Goal: Task Accomplishment & Management: Manage account settings

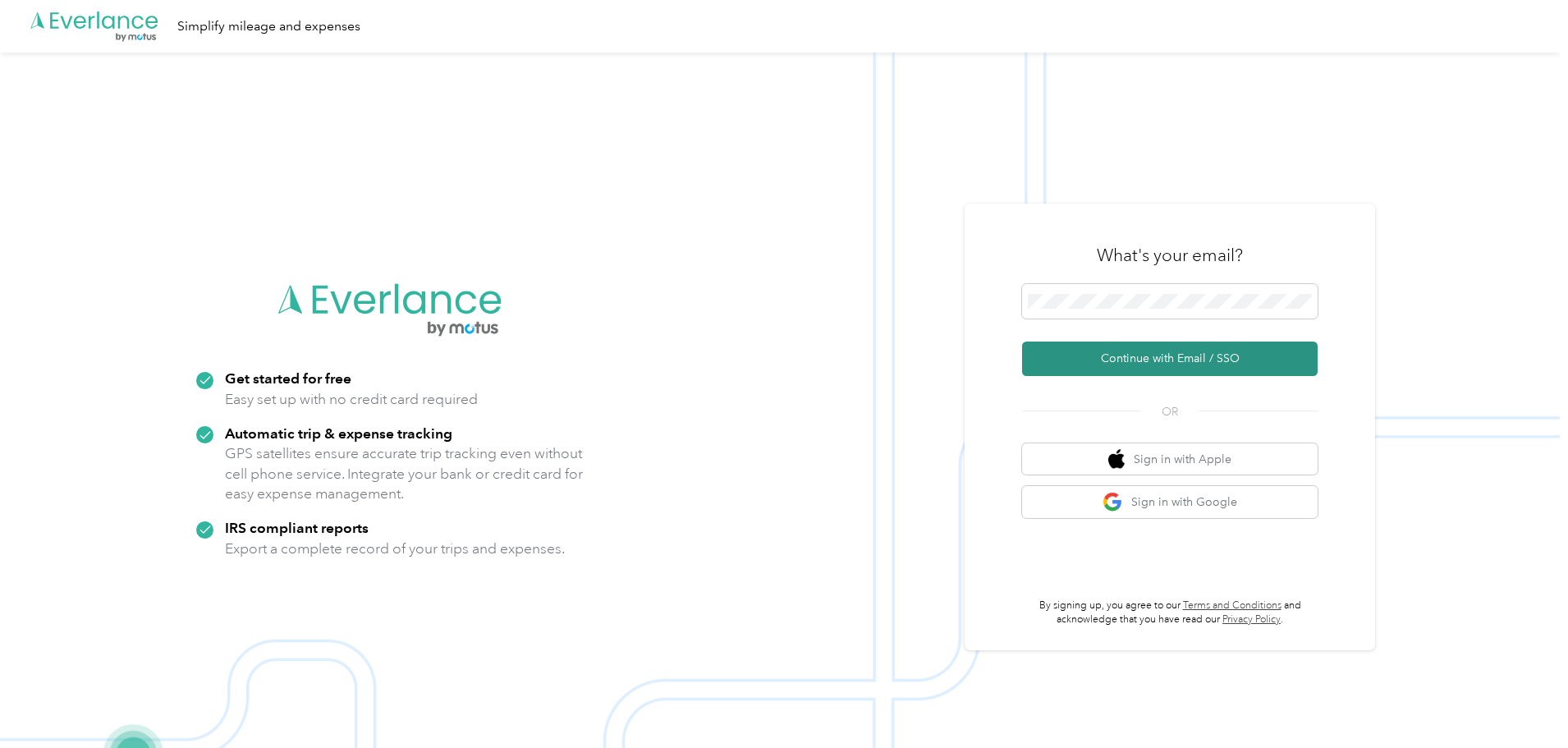
click at [1203, 351] on button "Continue with Email / SSO" at bounding box center [1170, 359] width 296 height 35
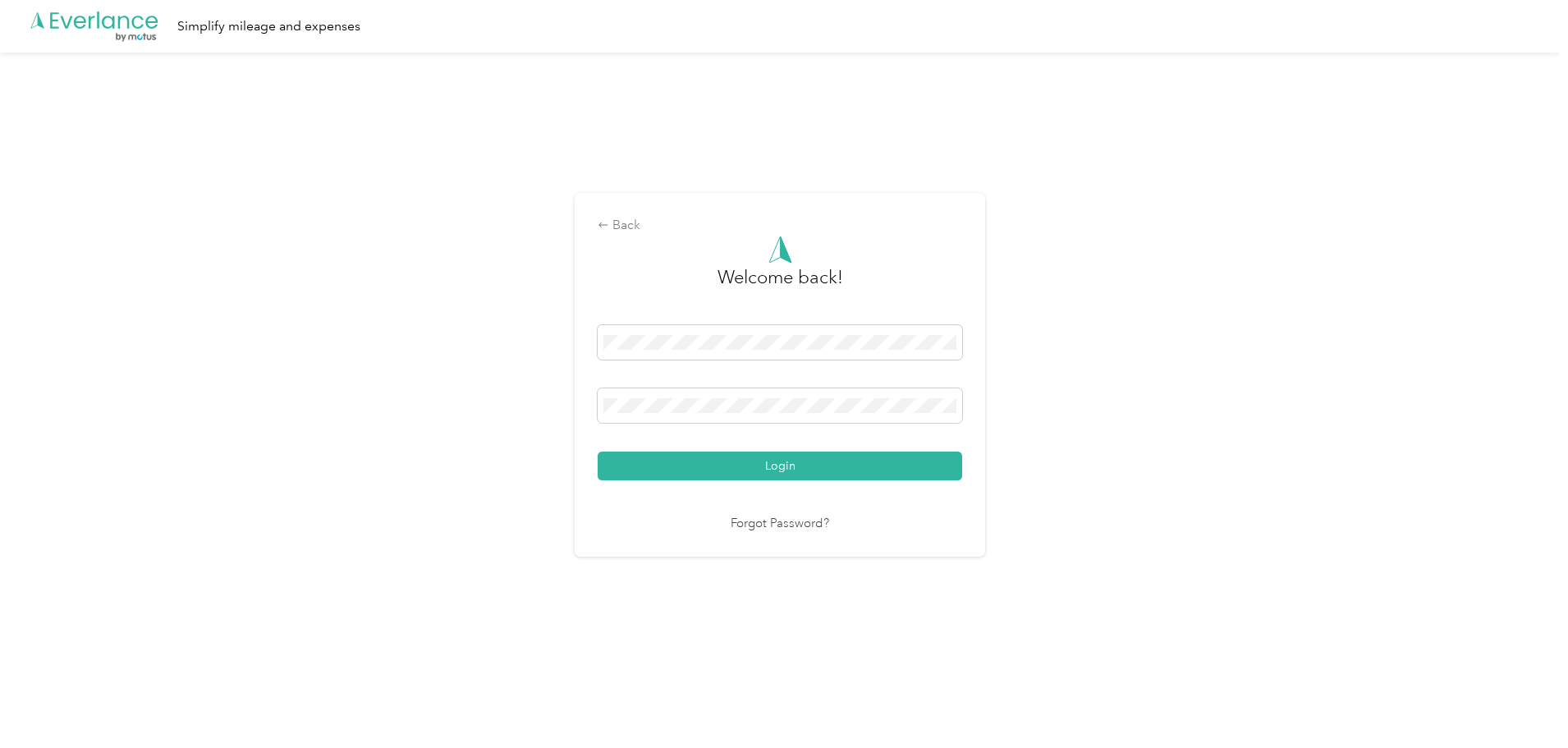
click at [865, 450] on div "Login" at bounding box center [779, 402] width 365 height 155
click at [865, 459] on button "Login" at bounding box center [779, 465] width 365 height 28
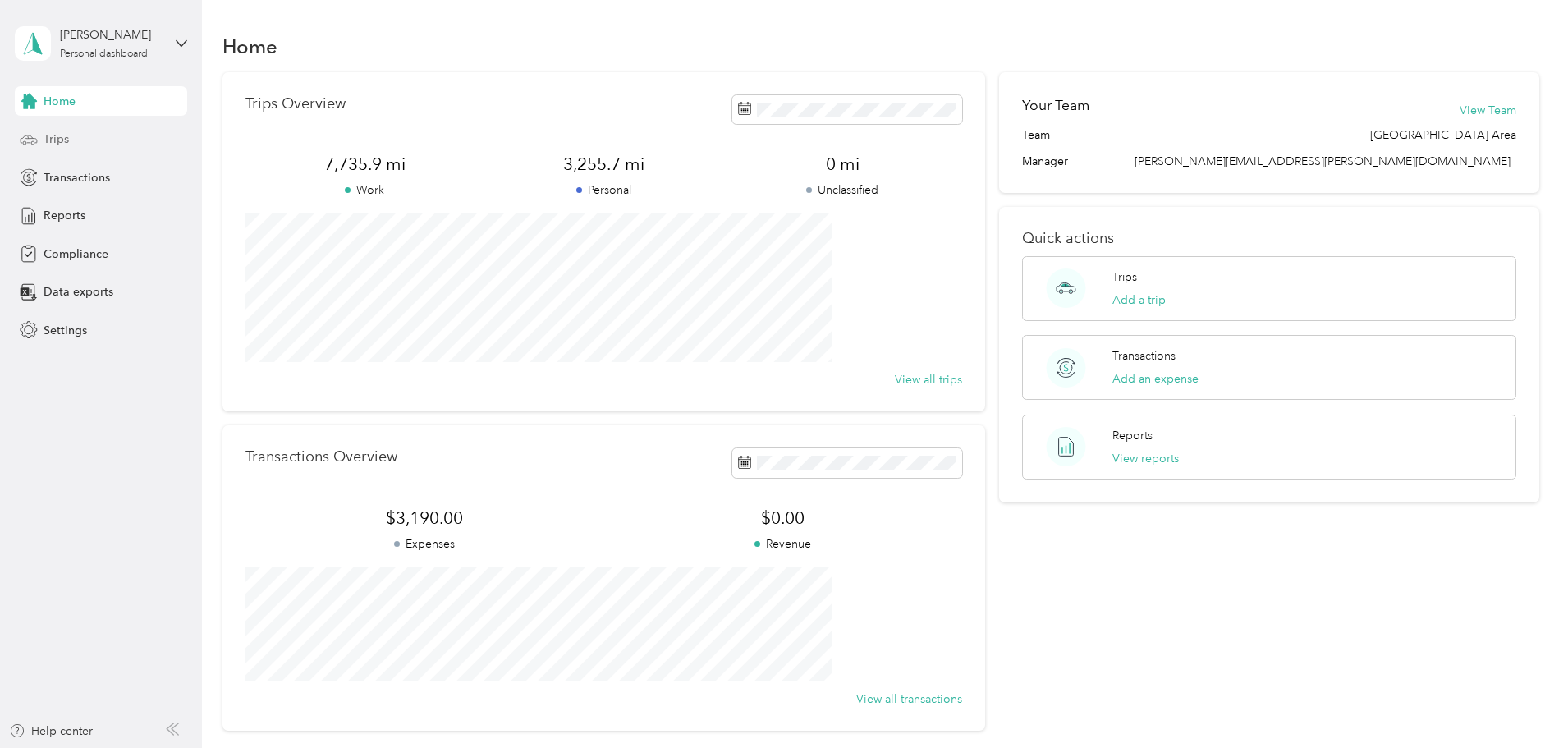
click at [65, 145] on span "Trips" at bounding box center [56, 139] width 26 height 17
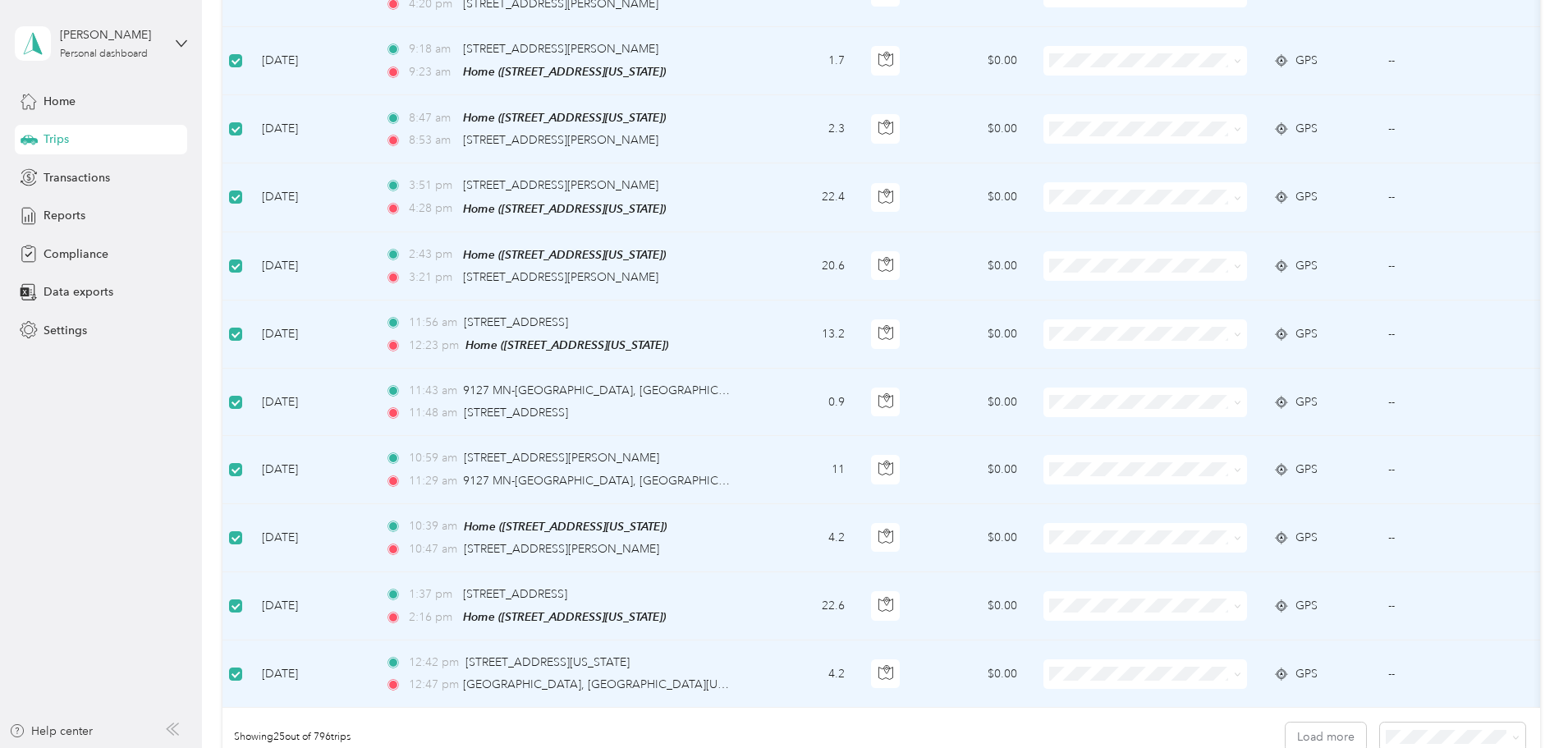
scroll to position [1313, 0]
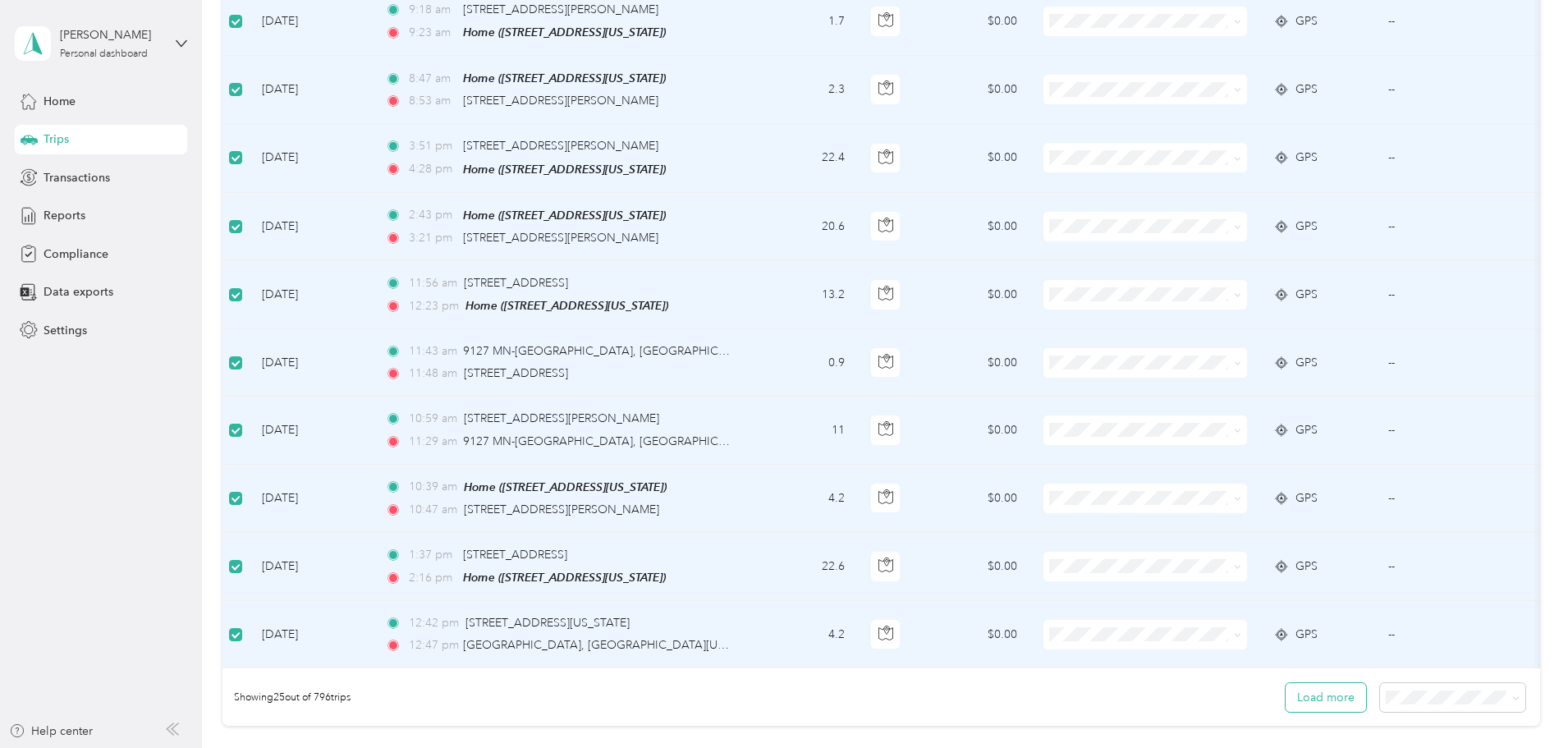
click at [1286, 692] on button "Load more" at bounding box center [1326, 697] width 81 height 28
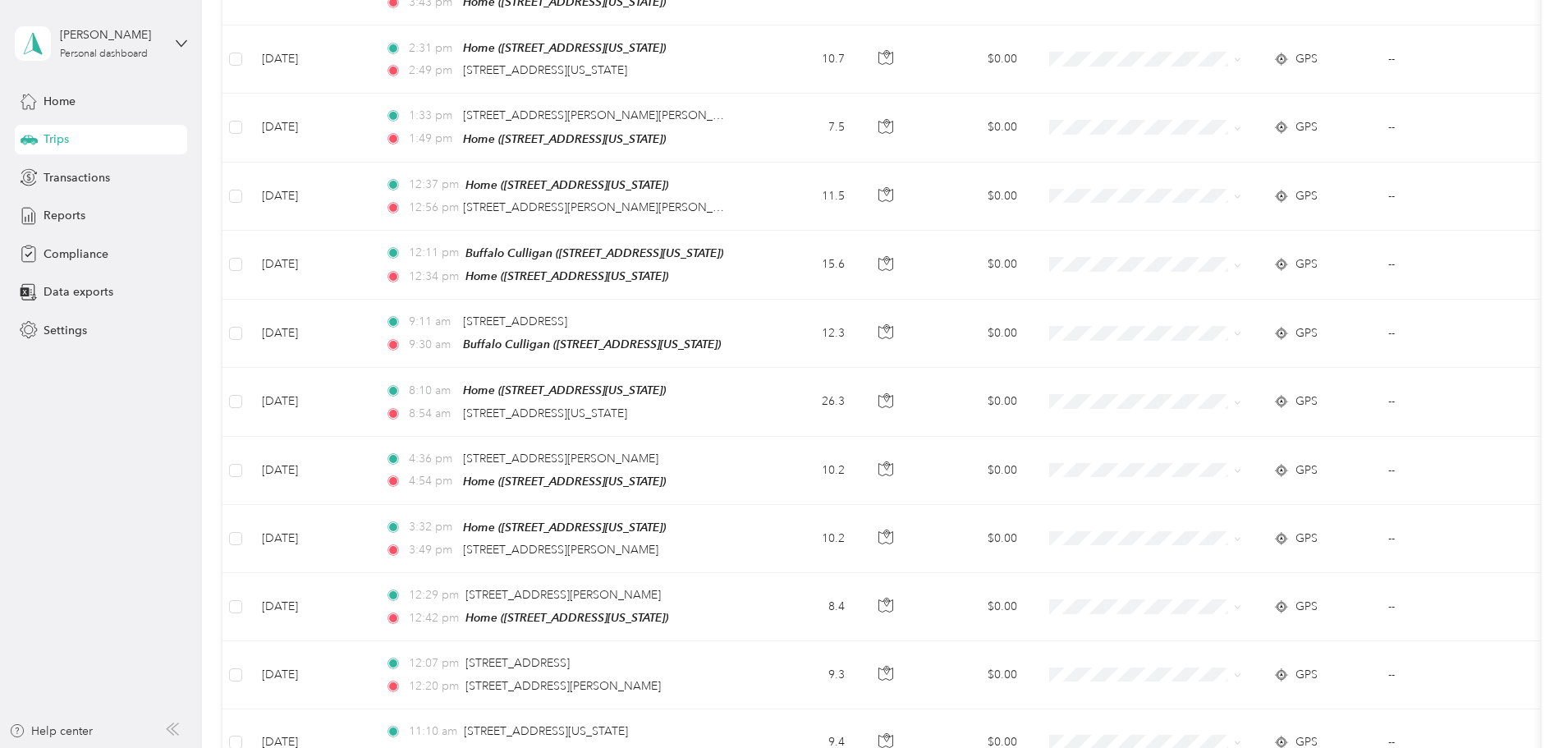
scroll to position [3200, 0]
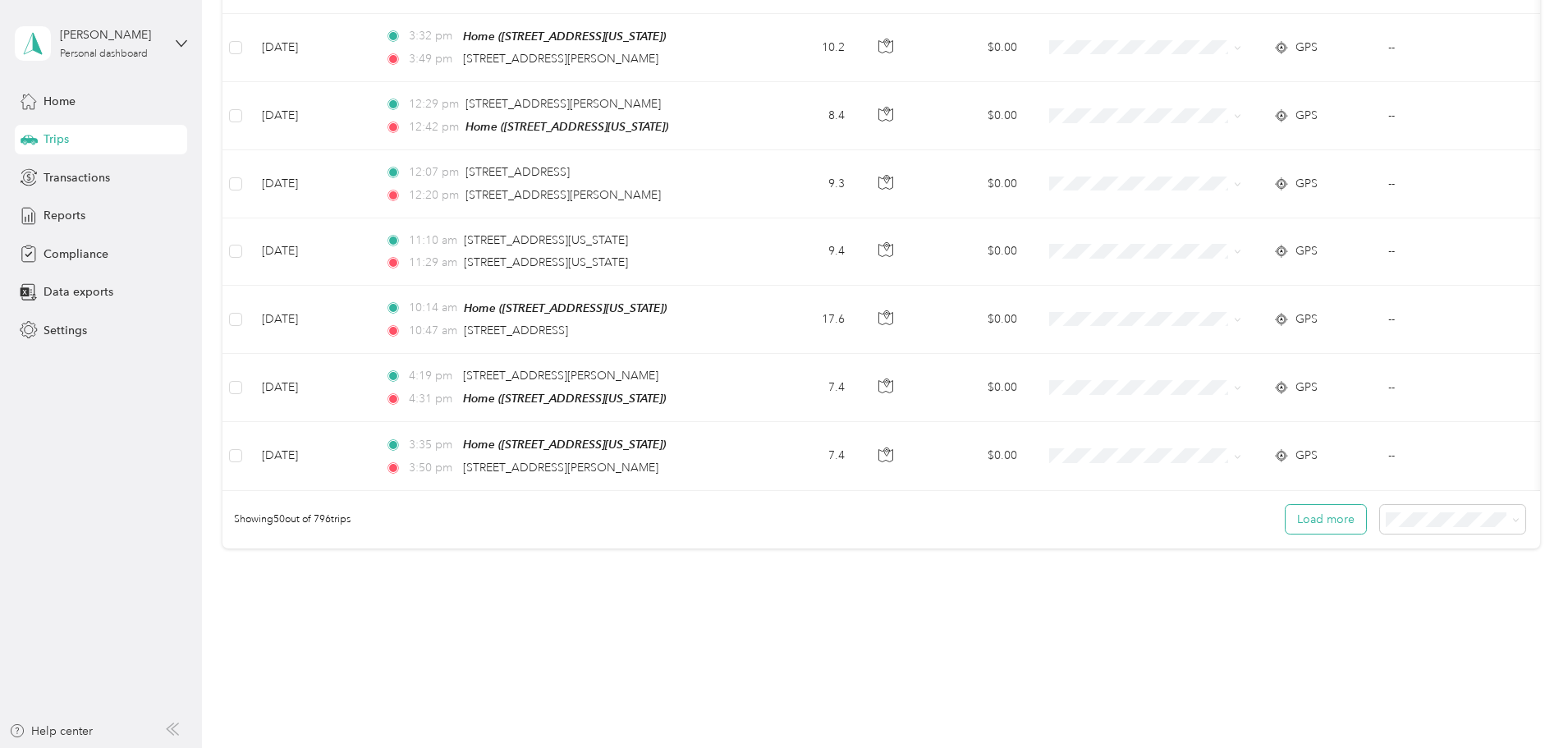
click at [1286, 504] on button "Load more" at bounding box center [1326, 518] width 81 height 28
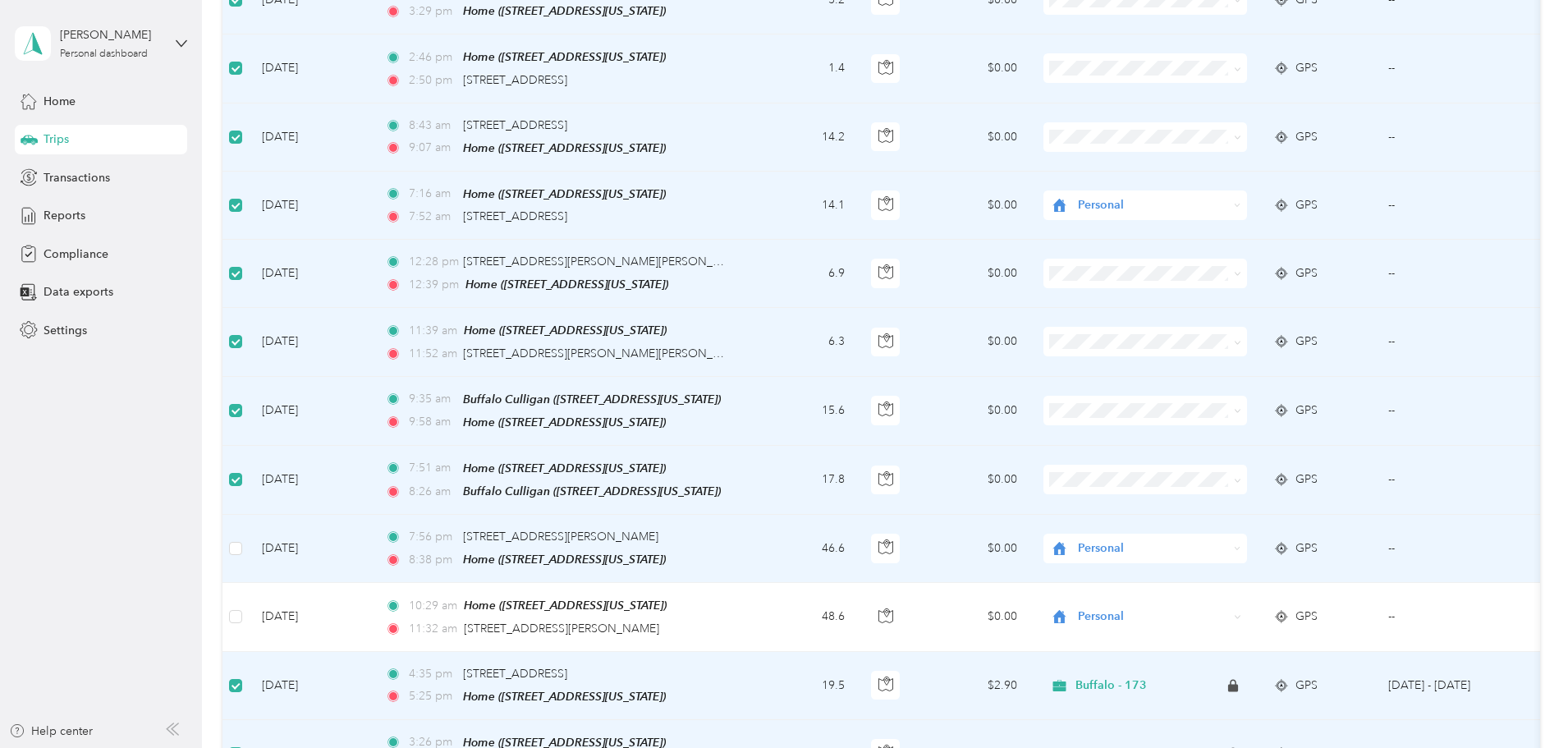
scroll to position [4432, 0]
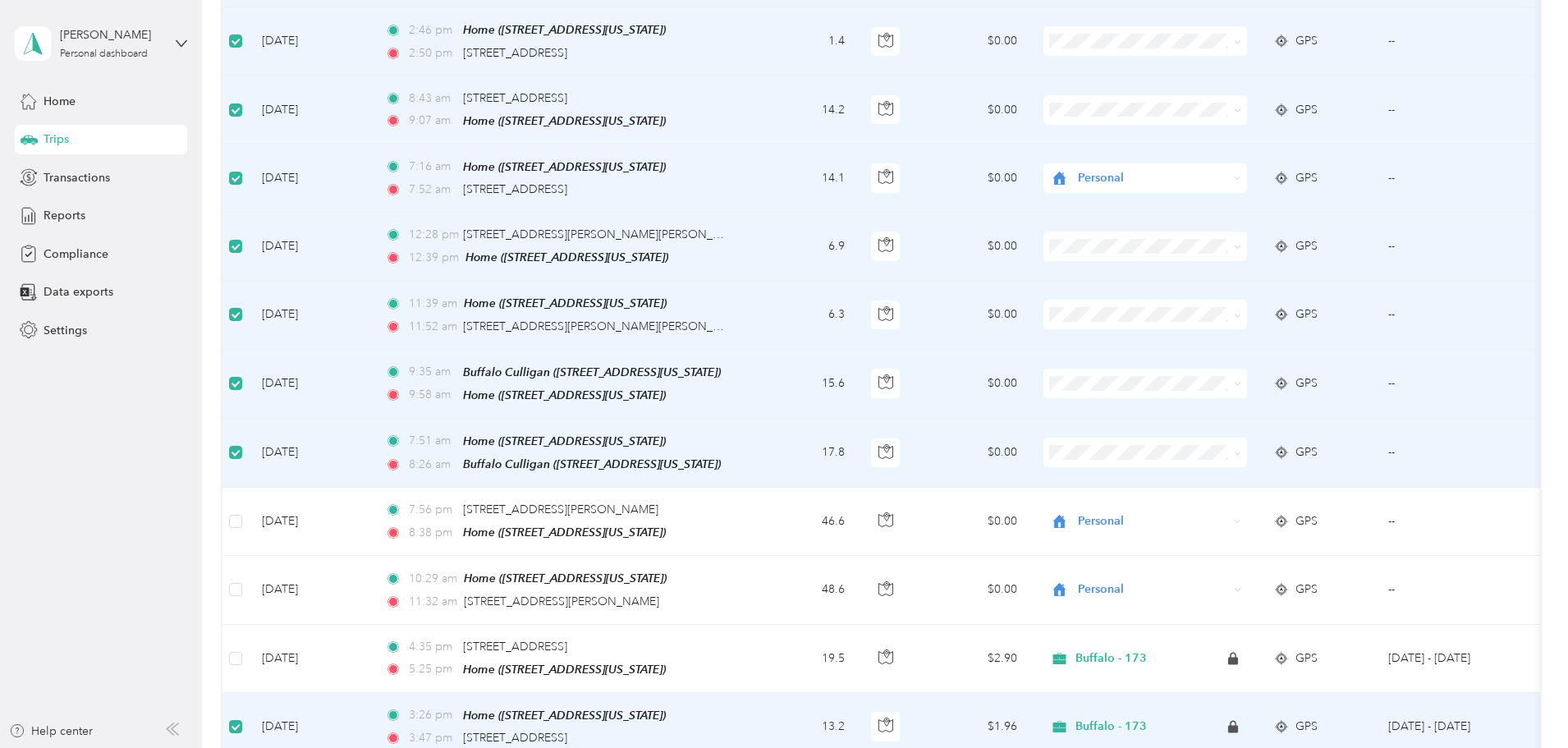
click at [249, 693] on td at bounding box center [235, 727] width 27 height 68
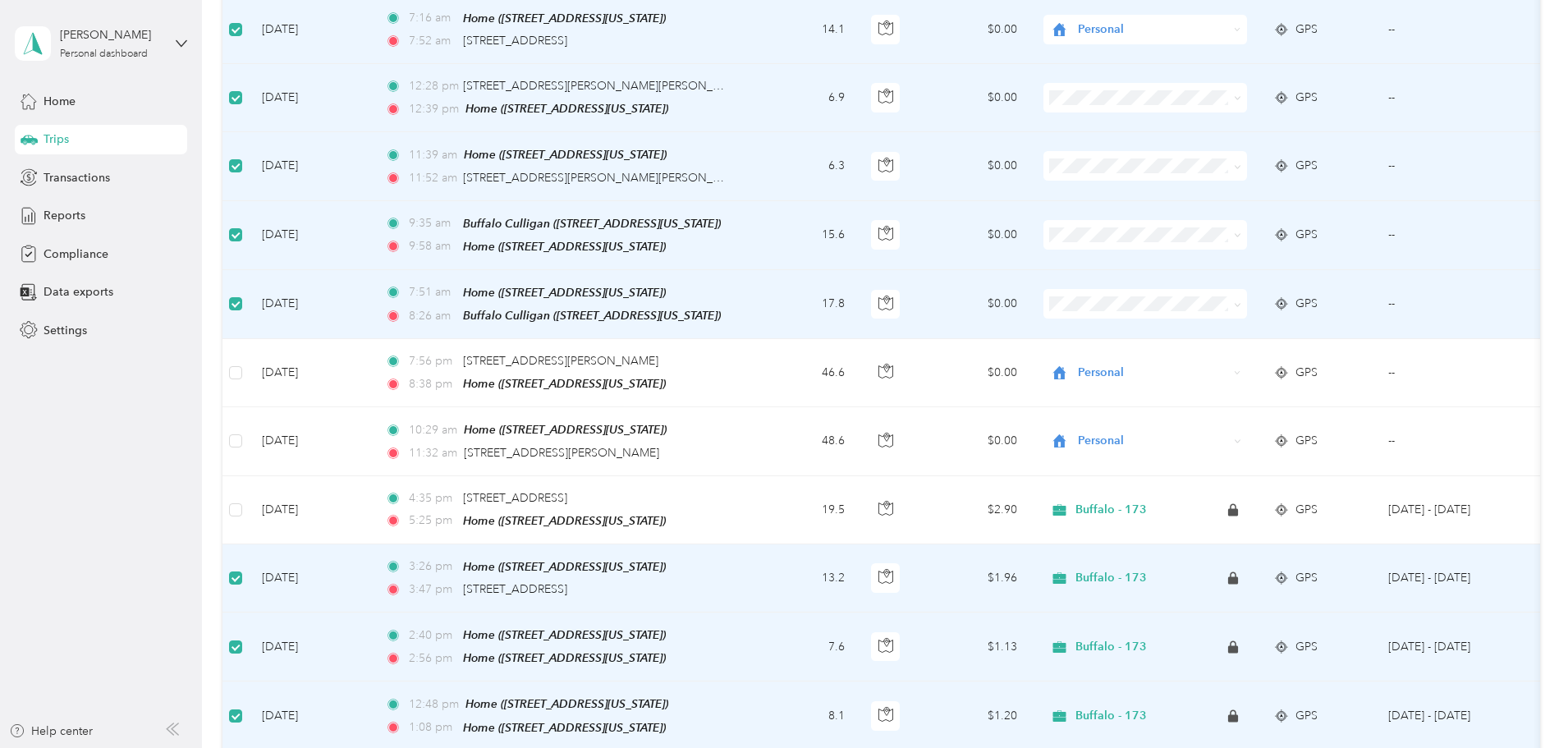
scroll to position [4678, 0]
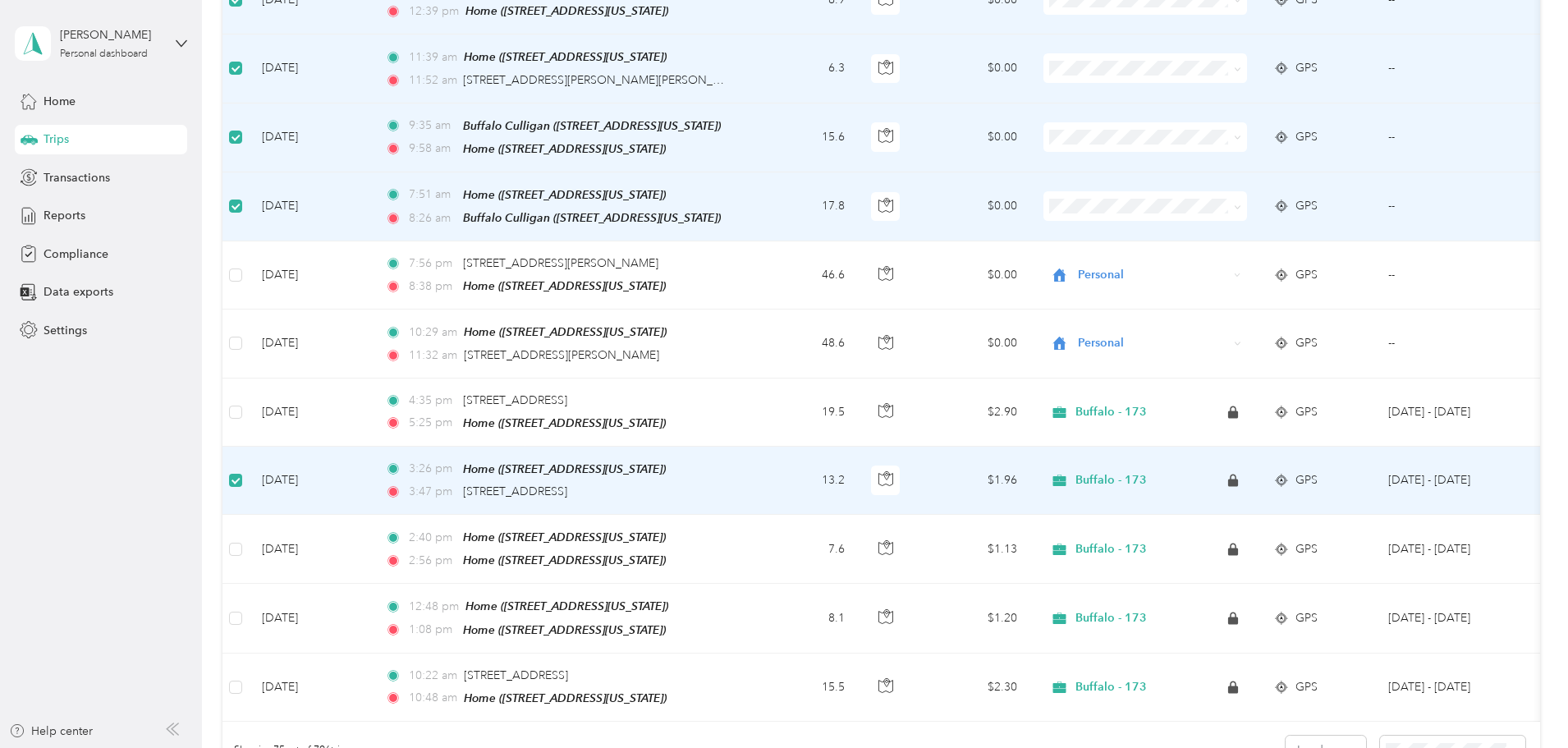
click at [242, 471] on label at bounding box center [235, 481] width 13 height 18
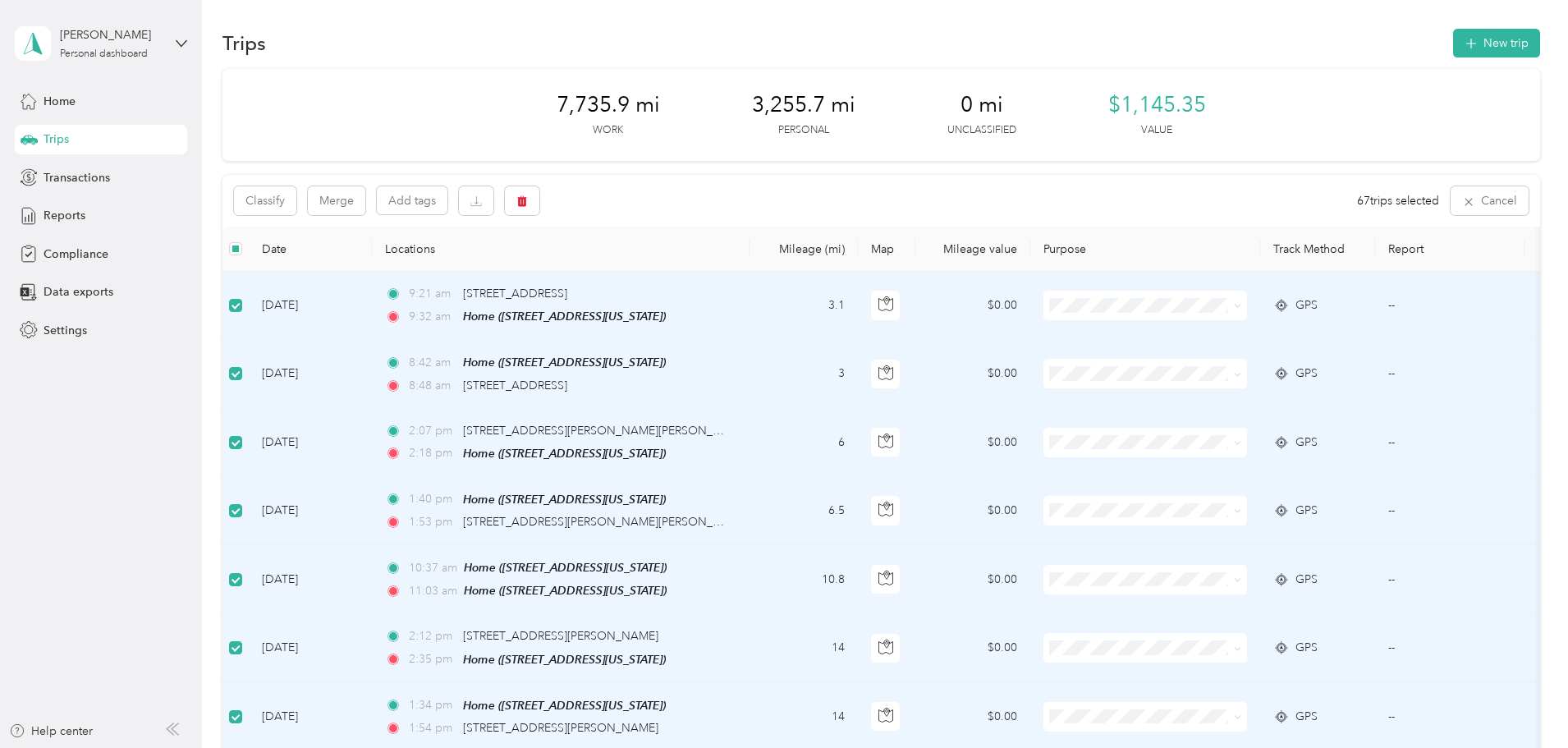
scroll to position [0, 0]
click at [296, 204] on button "Classify" at bounding box center [266, 203] width 62 height 28
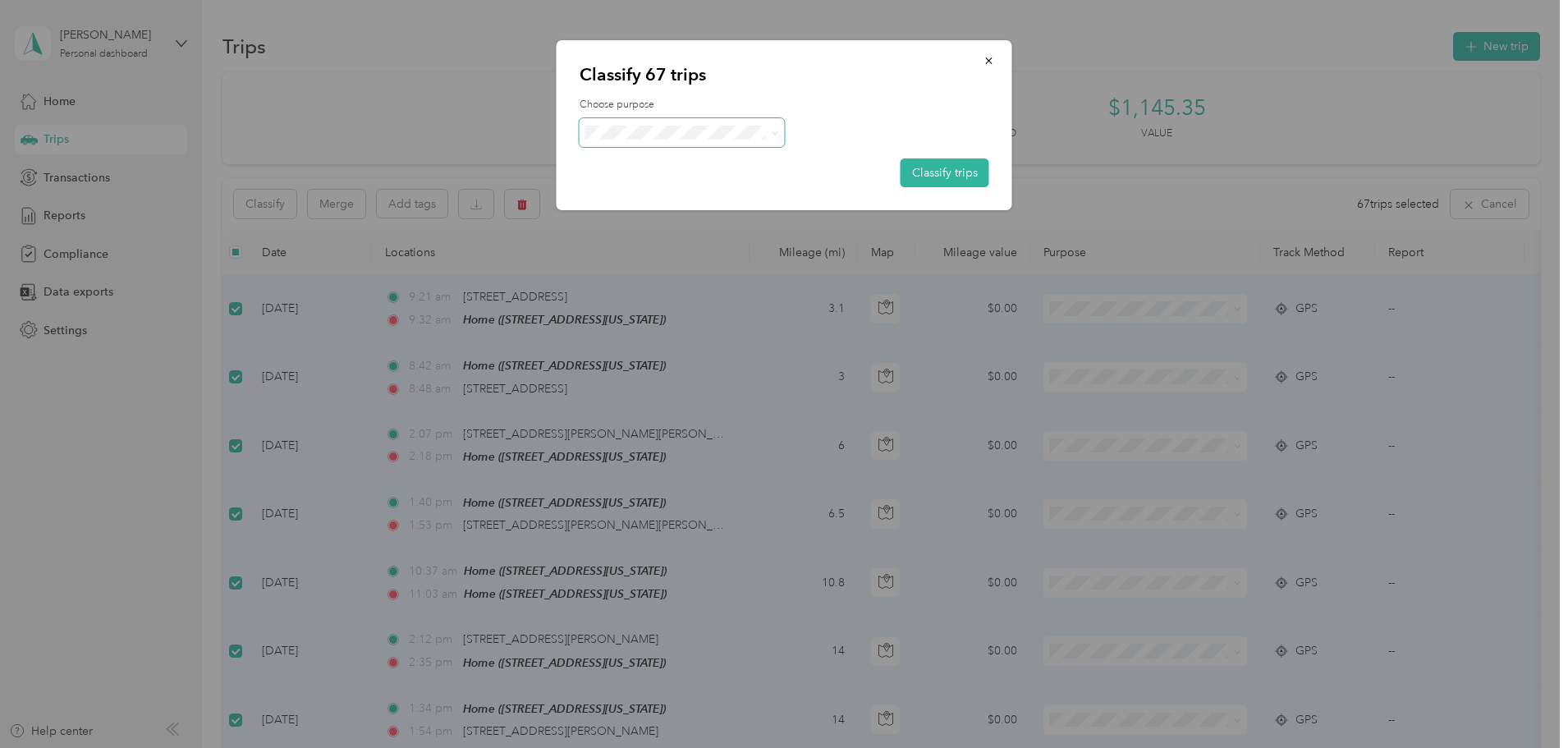
click at [770, 134] on span at bounding box center [771, 132] width 13 height 17
click at [772, 141] on span at bounding box center [771, 132] width 13 height 17
click at [777, 130] on icon at bounding box center [775, 133] width 7 height 7
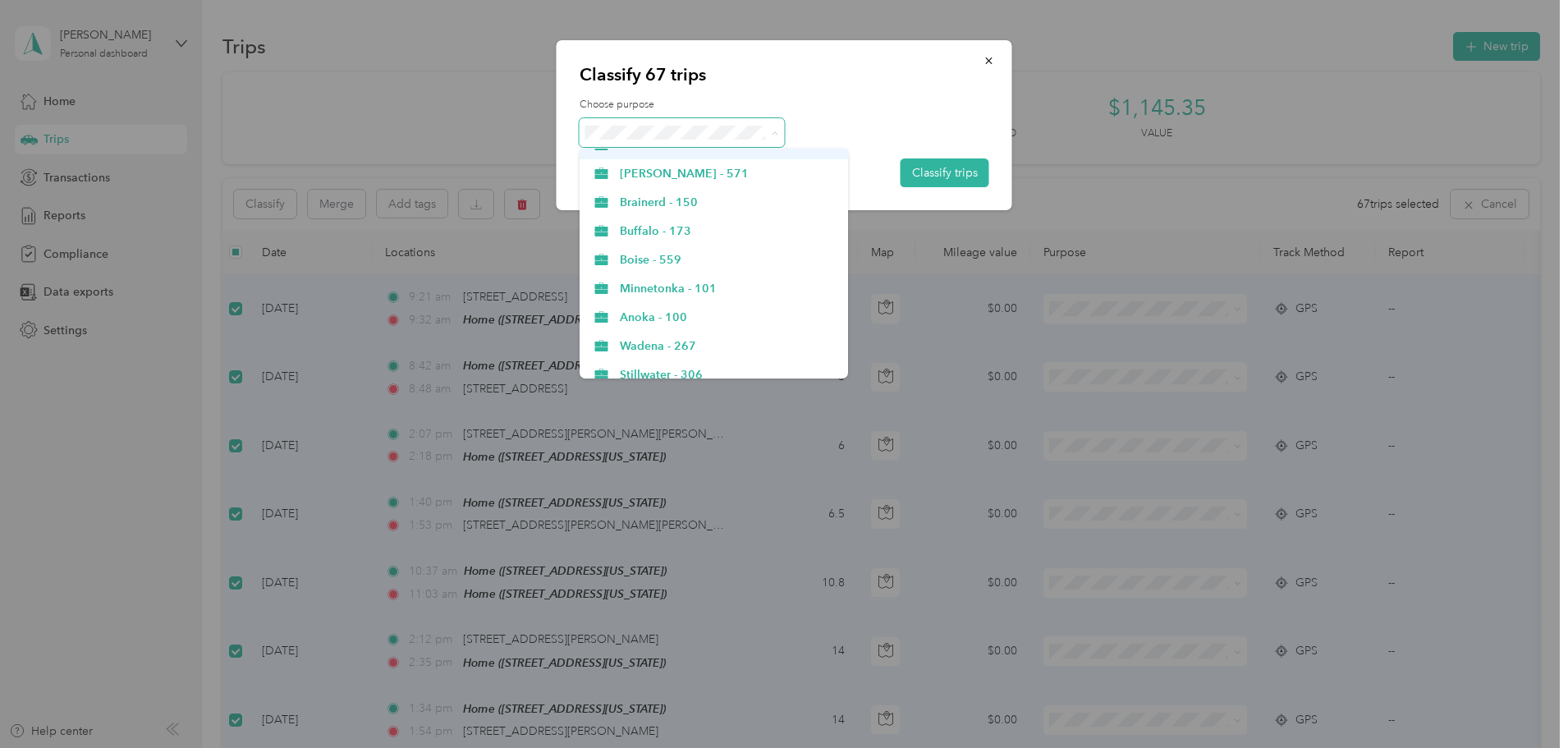
scroll to position [574, 0]
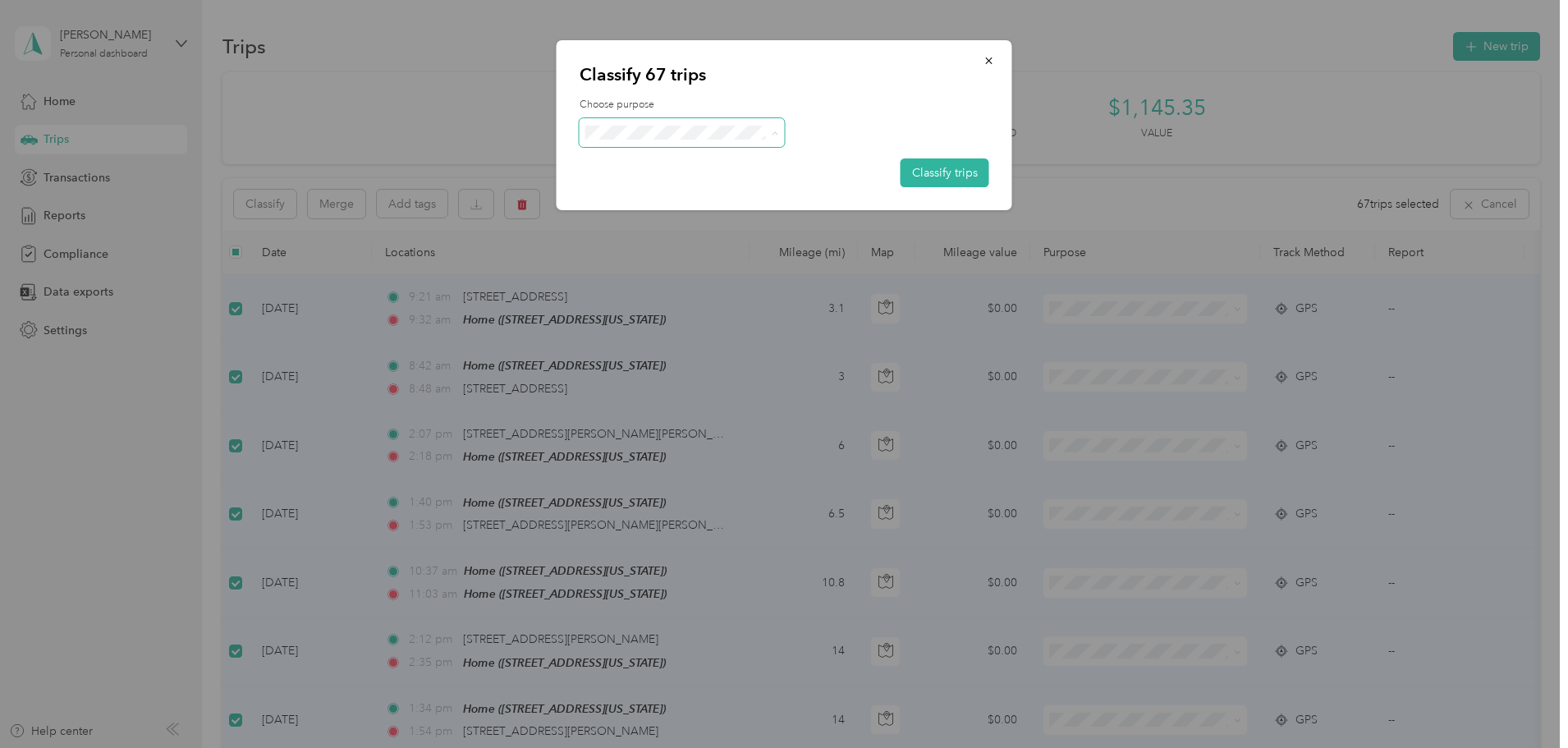
click at [711, 221] on span "Buffalo - 173" at bounding box center [728, 220] width 217 height 17
click at [937, 176] on button "Classify trips" at bounding box center [945, 172] width 88 height 28
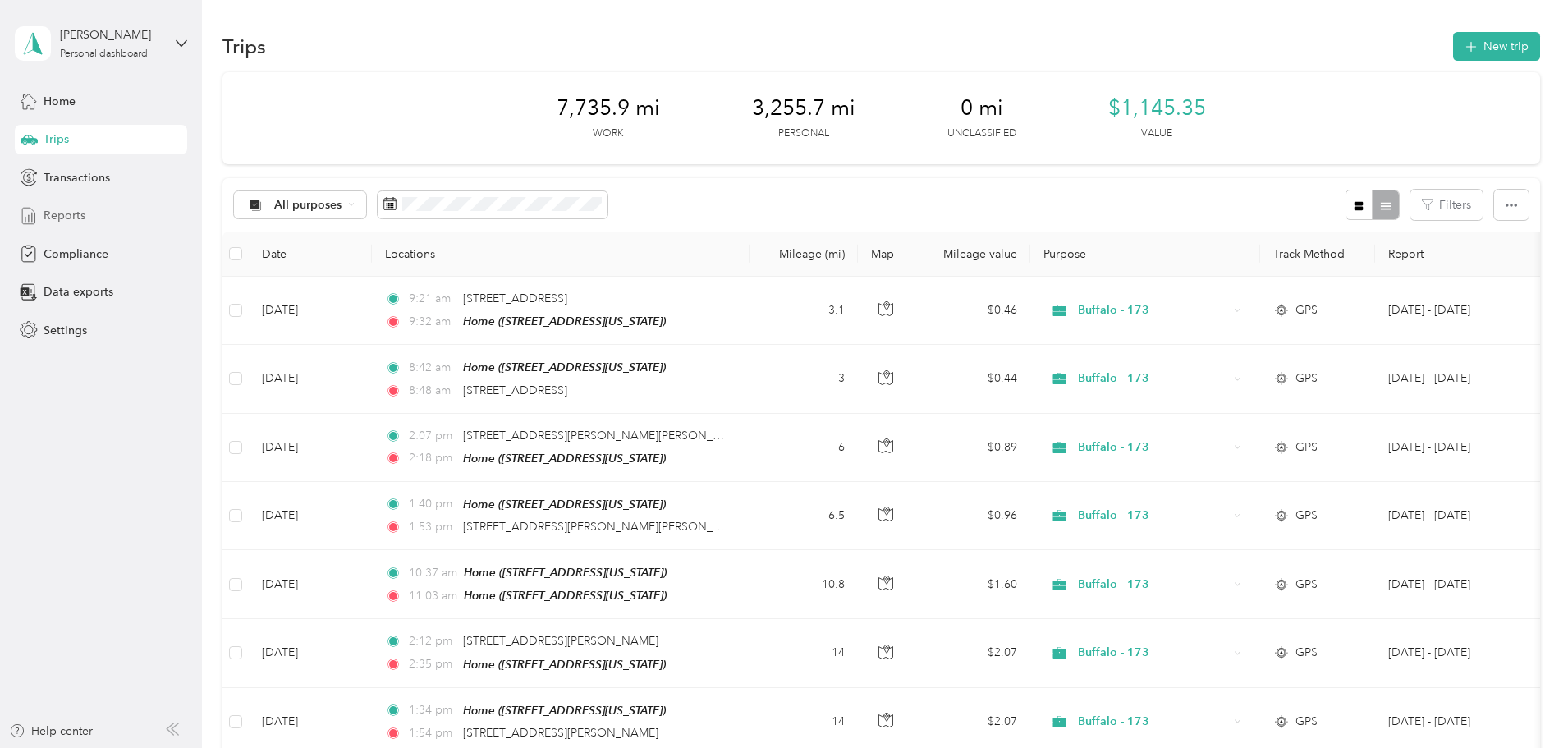
click at [90, 218] on div "Reports" at bounding box center [101, 216] width 173 height 29
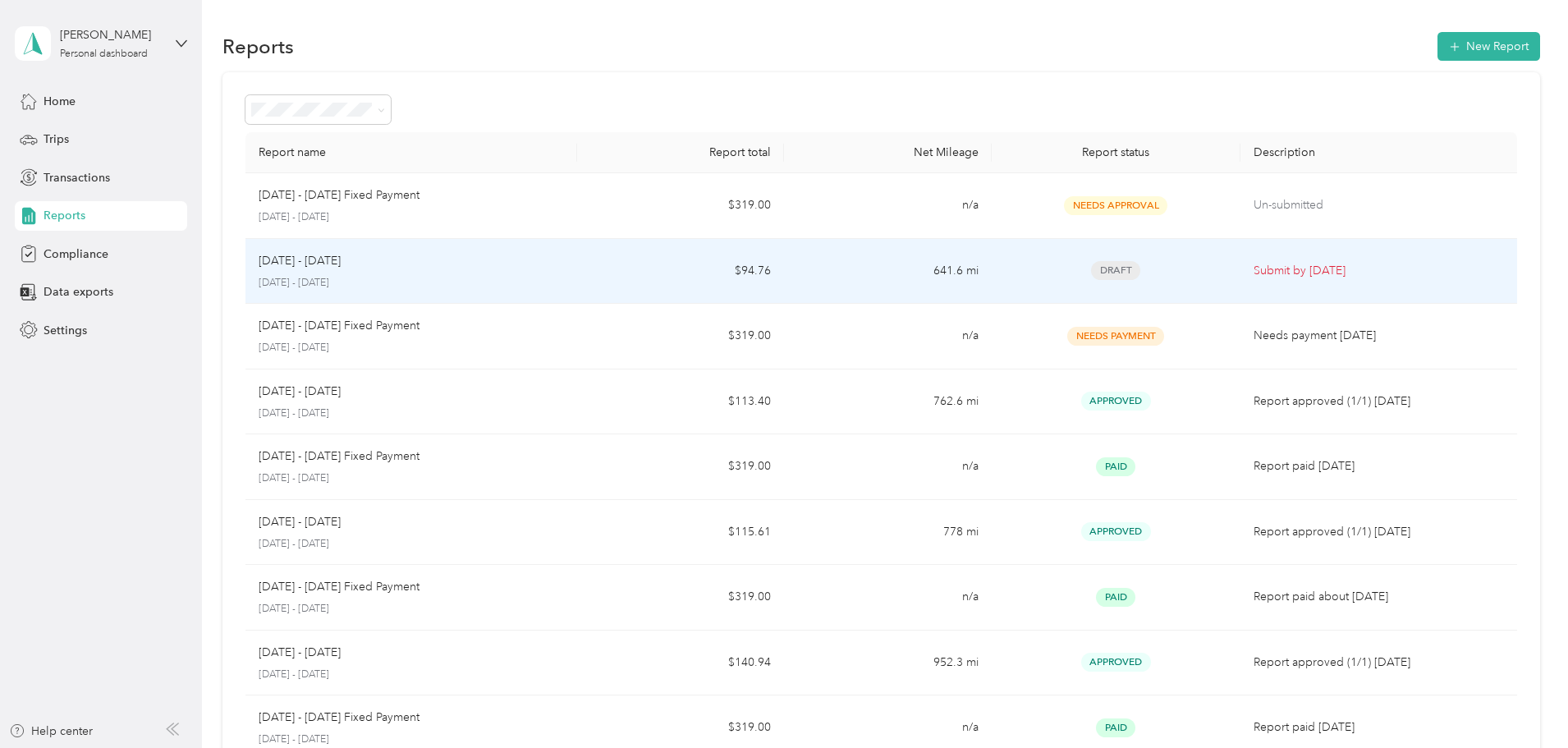
click at [1173, 278] on td "Draft" at bounding box center [1116, 271] width 249 height 65
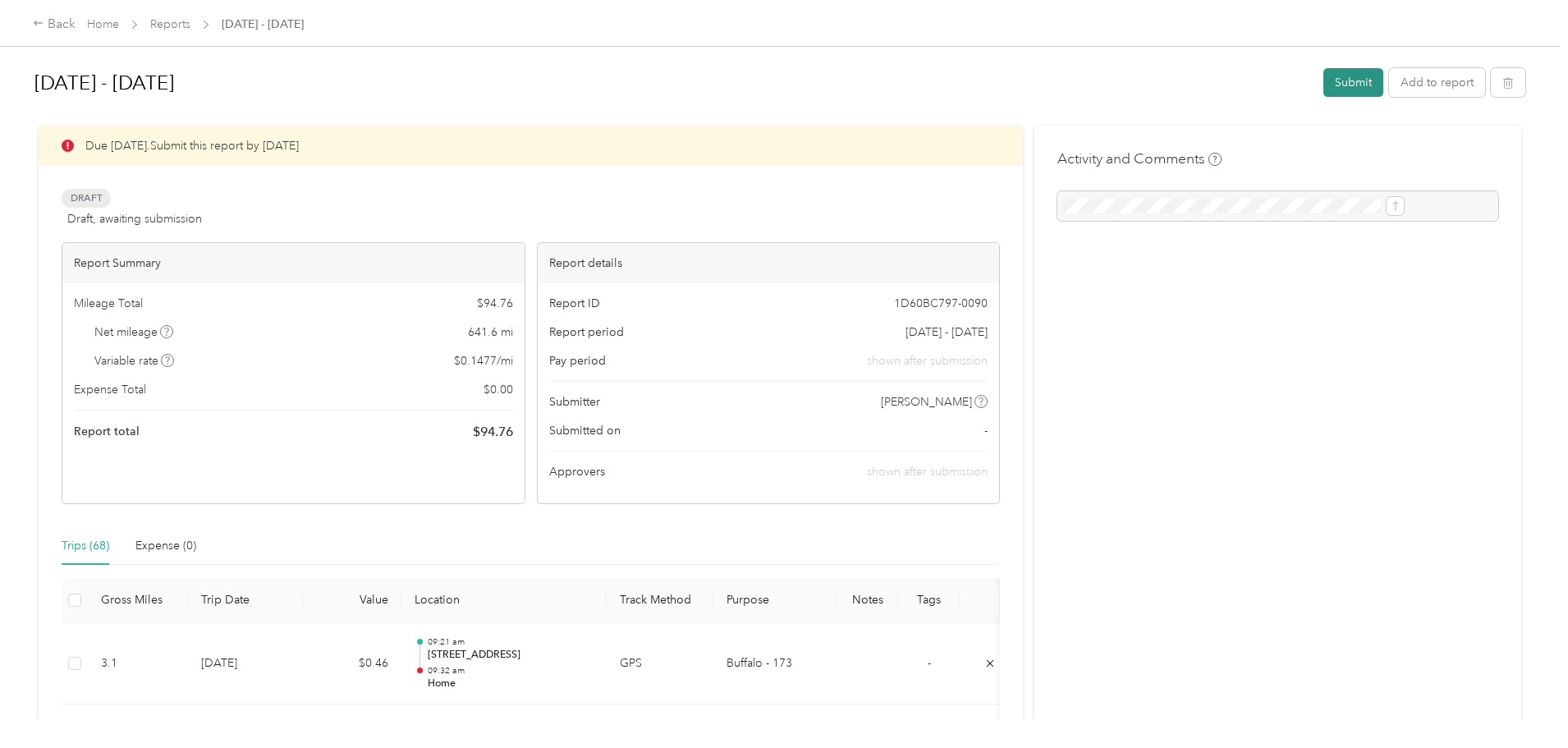
click at [1324, 85] on button "Submit" at bounding box center [1353, 82] width 60 height 28
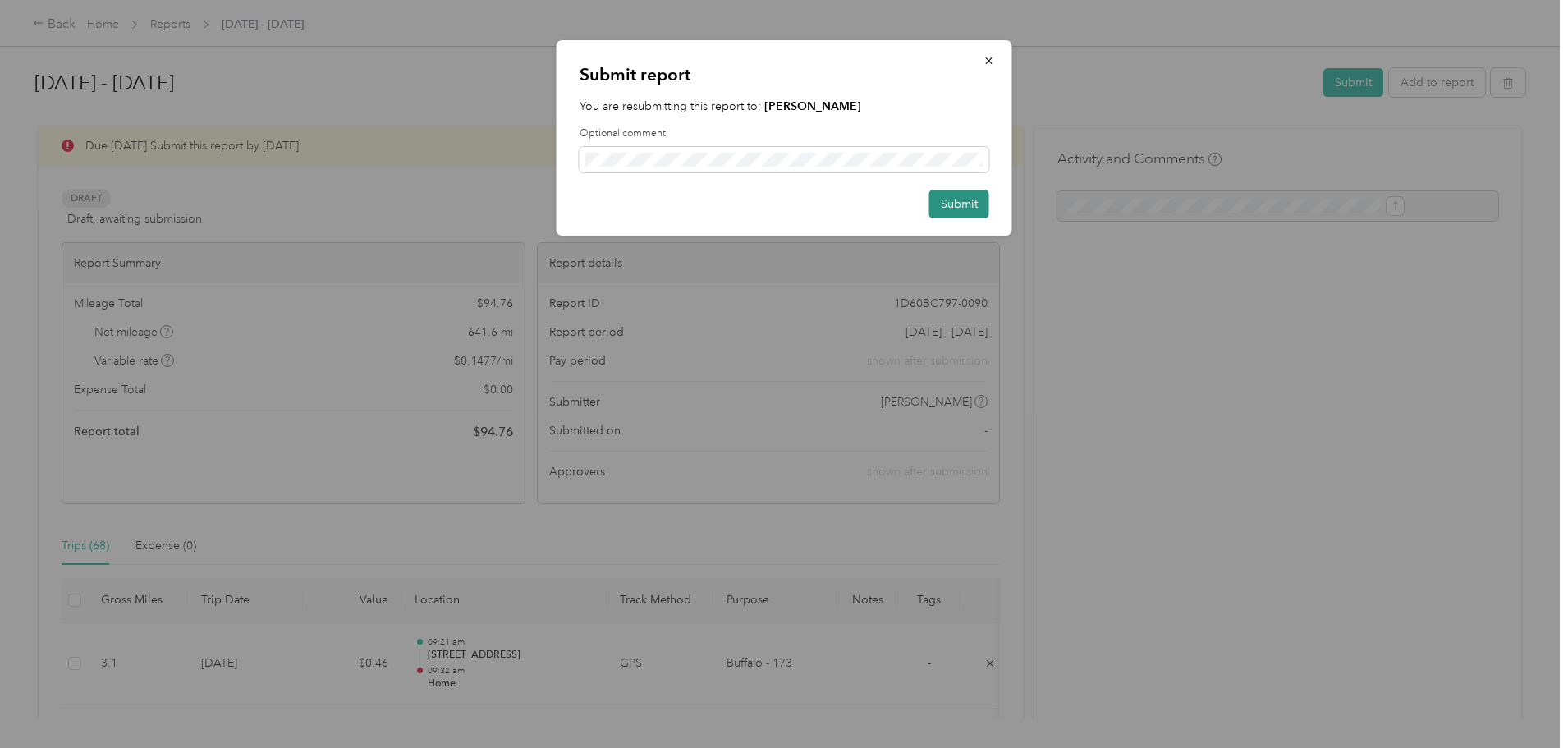
click at [972, 208] on button "Submit" at bounding box center [959, 203] width 60 height 28
